Goal: Task Accomplishment & Management: Manage account settings

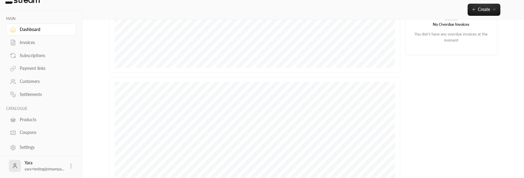
scroll to position [201, 0]
click at [38, 150] on link "Settings" at bounding box center [41, 147] width 70 height 12
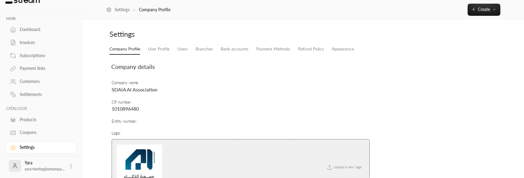
click at [39, 149] on div "Settings" at bounding box center [44, 147] width 49 height 6
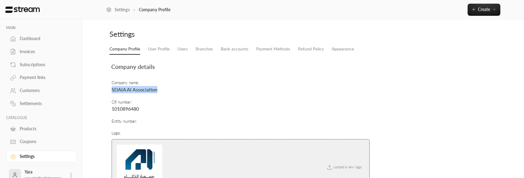
drag, startPoint x: 112, startPoint y: 90, endPoint x: 168, endPoint y: 92, distance: 56.8
click at [168, 92] on td "Company name : SDAIA AI Association" at bounding box center [240, 86] width 259 height 19
copy span "SDAIA AI Association"
click at [34, 129] on div "Products" at bounding box center [44, 129] width 49 height 6
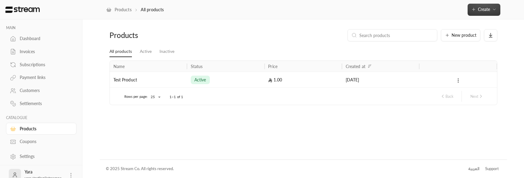
click at [492, 12] on button "Create" at bounding box center [484, 10] width 33 height 12
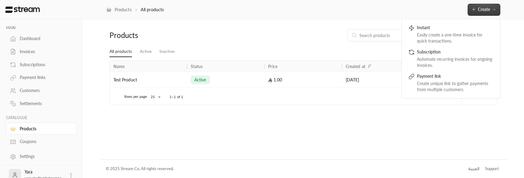
click at [342, 93] on div "Back Next" at bounding box center [339, 96] width 298 height 17
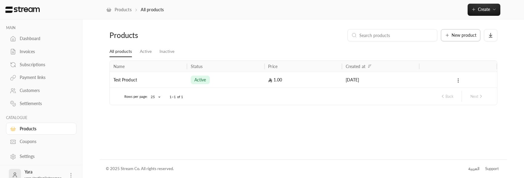
click at [459, 35] on span "New product" at bounding box center [464, 35] width 25 height 4
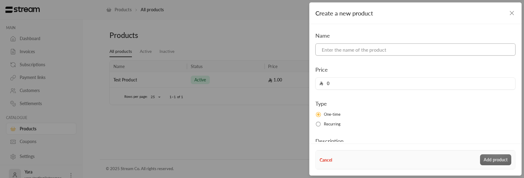
click at [345, 53] on input at bounding box center [415, 49] width 200 height 12
type input "Product"
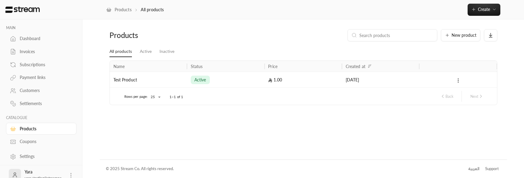
click at [457, 86] on div at bounding box center [458, 79] width 70 height 15
click at [38, 57] on link "Invoices" at bounding box center [41, 52] width 70 height 12
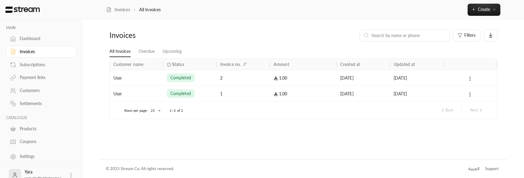
scroll to position [10, 0]
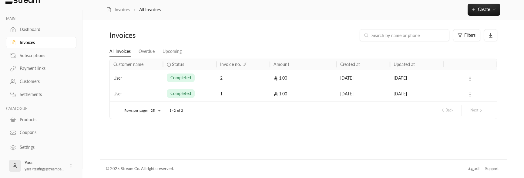
click at [32, 66] on div "Payment links" at bounding box center [44, 68] width 49 height 6
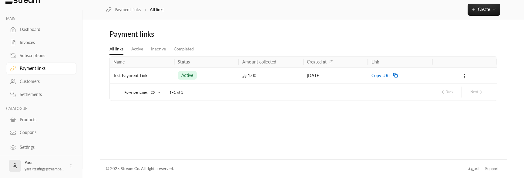
click at [391, 76] on div "Copy URL" at bounding box center [399, 75] width 57 height 15
